Goal: Find specific page/section: Find specific page/section

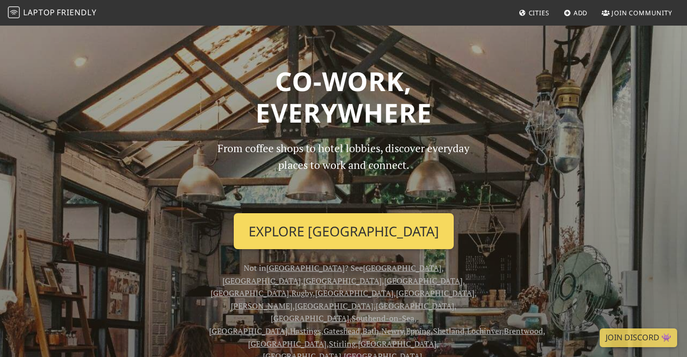
click at [311, 232] on link "Explore [GEOGRAPHIC_DATA]" at bounding box center [344, 231] width 220 height 36
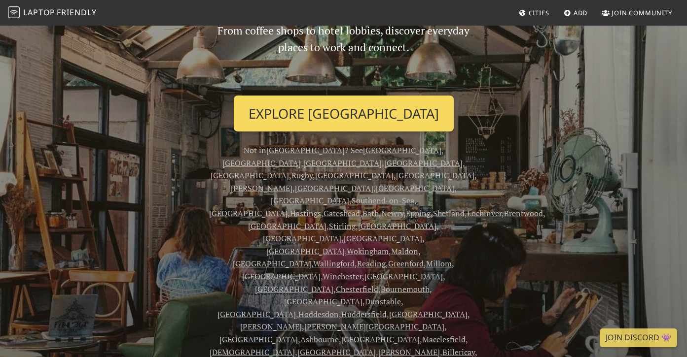
scroll to position [122, 0]
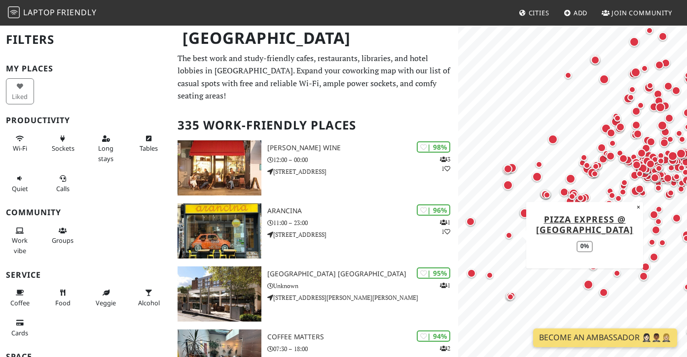
click at [508, 233] on div "Map marker" at bounding box center [508, 235] width 7 height 7
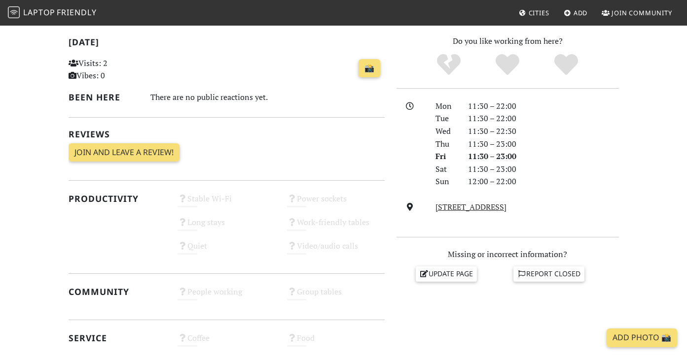
scroll to position [207, 0]
